Goal: Entertainment & Leisure: Consume media (video, audio)

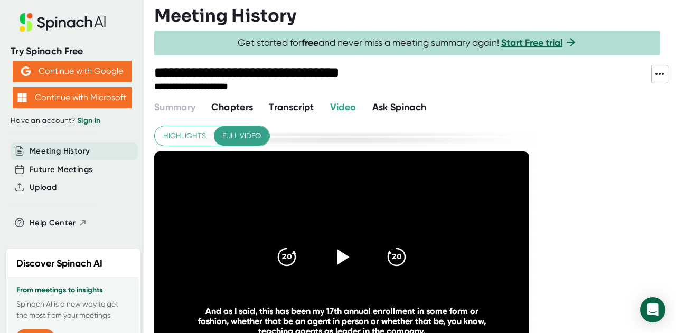
scroll to position [53, 0]
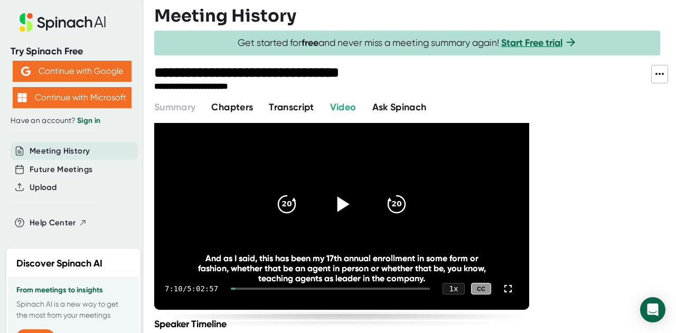
click at [341, 200] on icon at bounding box center [344, 204] width 12 height 15
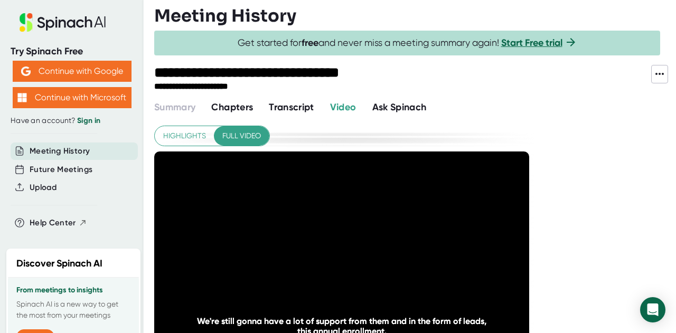
scroll to position [53, 0]
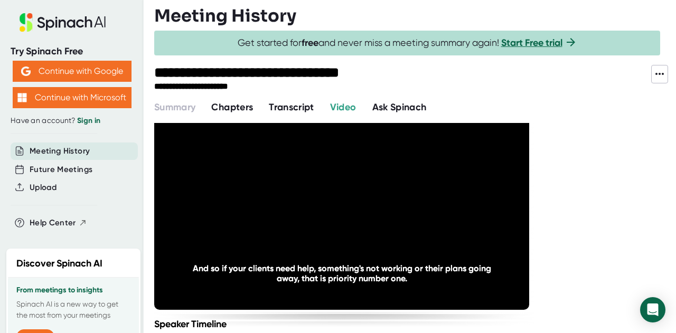
click at [609, 77] on div at bounding box center [509, 78] width 283 height 27
click at [613, 125] on div "**********" at bounding box center [415, 228] width 522 height 210
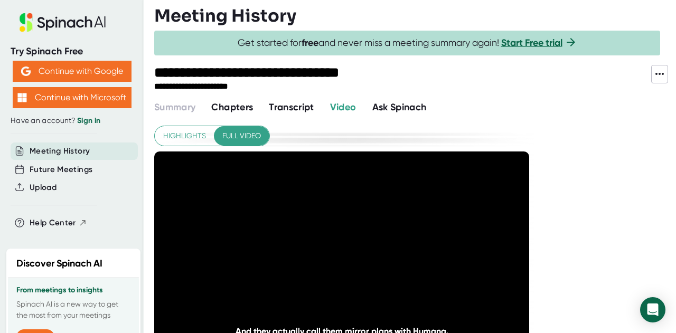
scroll to position [53, 0]
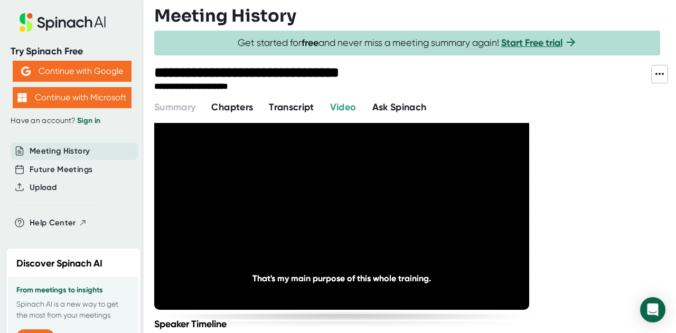
click at [560, 104] on div "Summary Chapters Transcript Video Ask Spinach" at bounding box center [415, 107] width 522 height 14
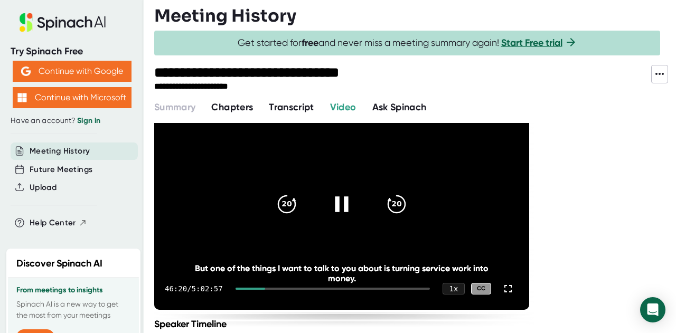
click at [351, 221] on div at bounding box center [342, 204] width 44 height 44
click at [386, 208] on div "20" at bounding box center [397, 204] width 44 height 44
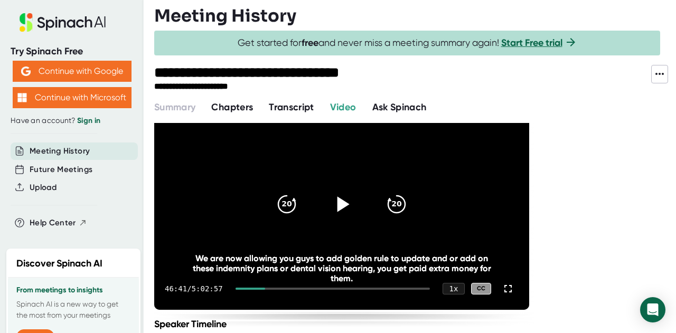
click at [340, 202] on icon at bounding box center [344, 204] width 12 height 15
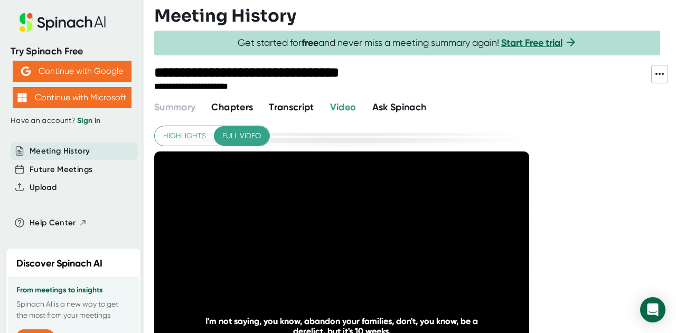
scroll to position [53, 0]
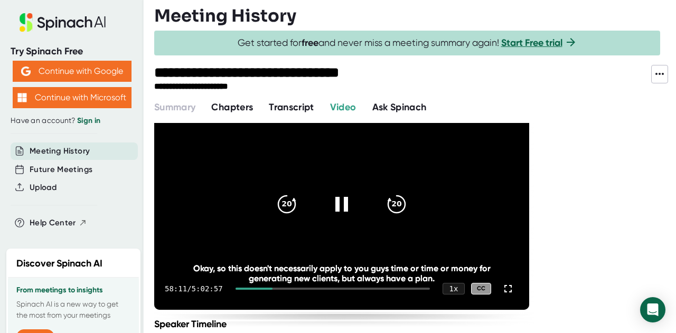
click at [272, 288] on div at bounding box center [255, 289] width 38 height 2
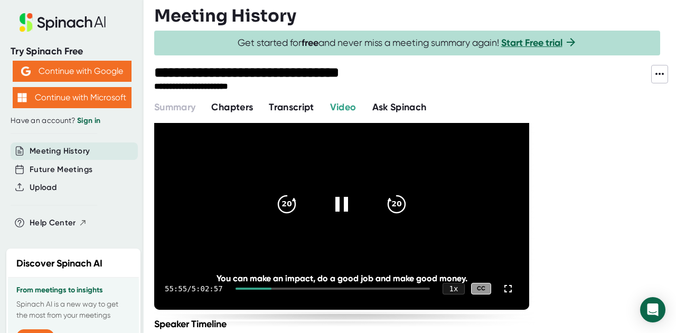
click at [375, 208] on div "20 20" at bounding box center [342, 204] width 152 height 42
click at [343, 206] on icon at bounding box center [342, 204] width 26 height 26
